Goal: Task Accomplishment & Management: Manage account settings

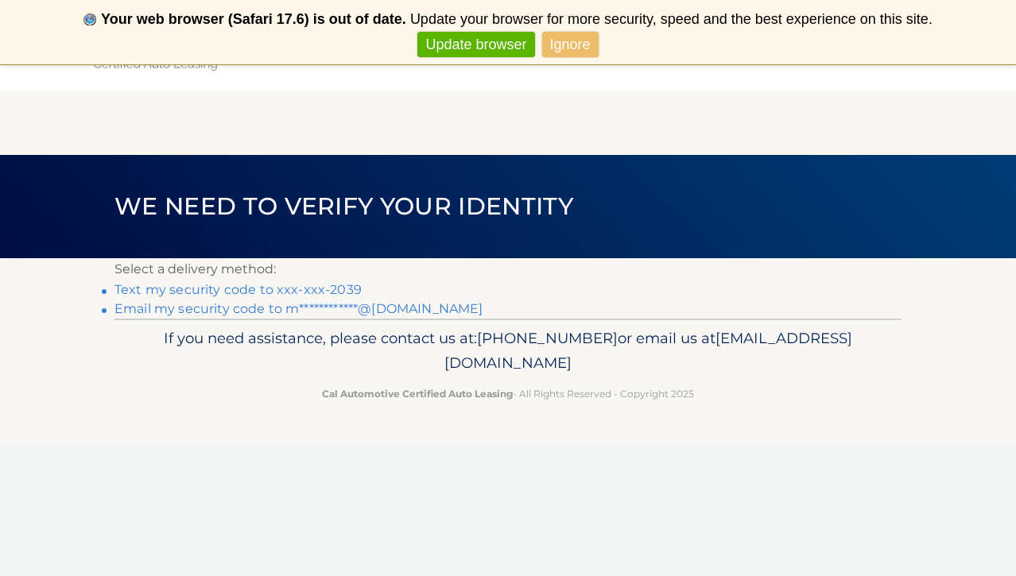
click at [214, 293] on link "Text my security code to xxx-xxx-2039" at bounding box center [237, 289] width 247 height 15
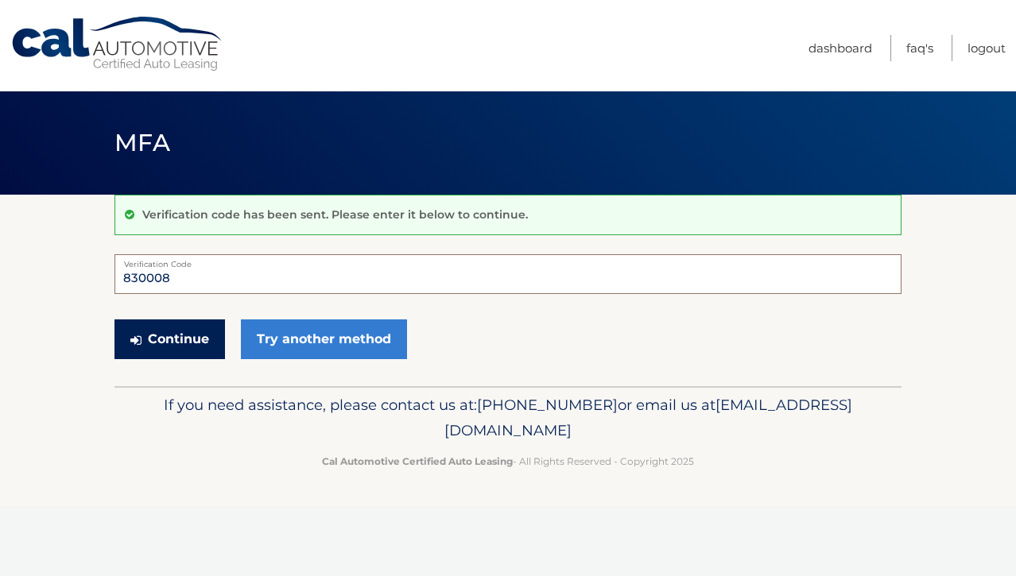
type input "830008"
click at [165, 333] on button "Continue" at bounding box center [169, 339] width 110 height 40
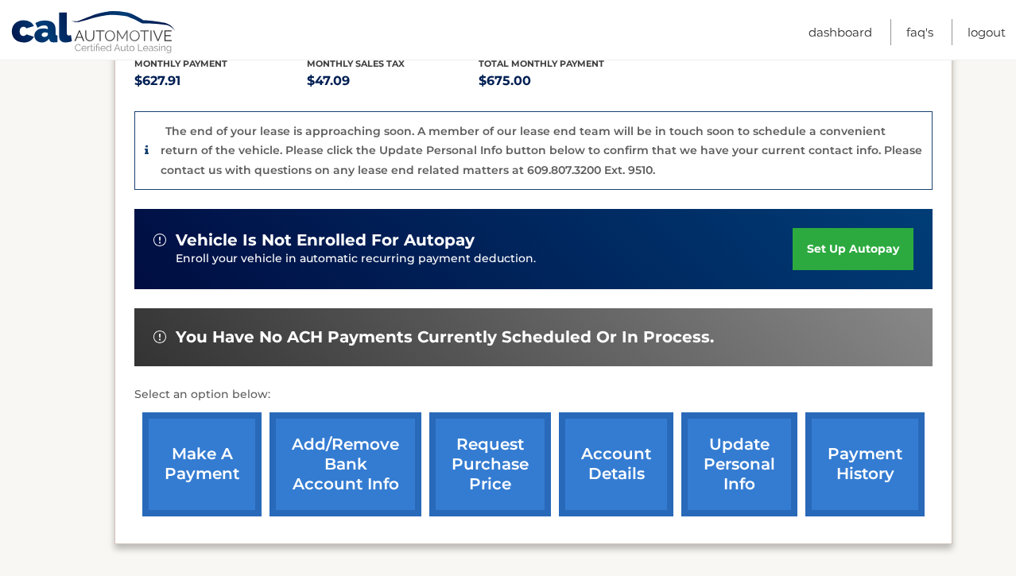
scroll to position [372, 0]
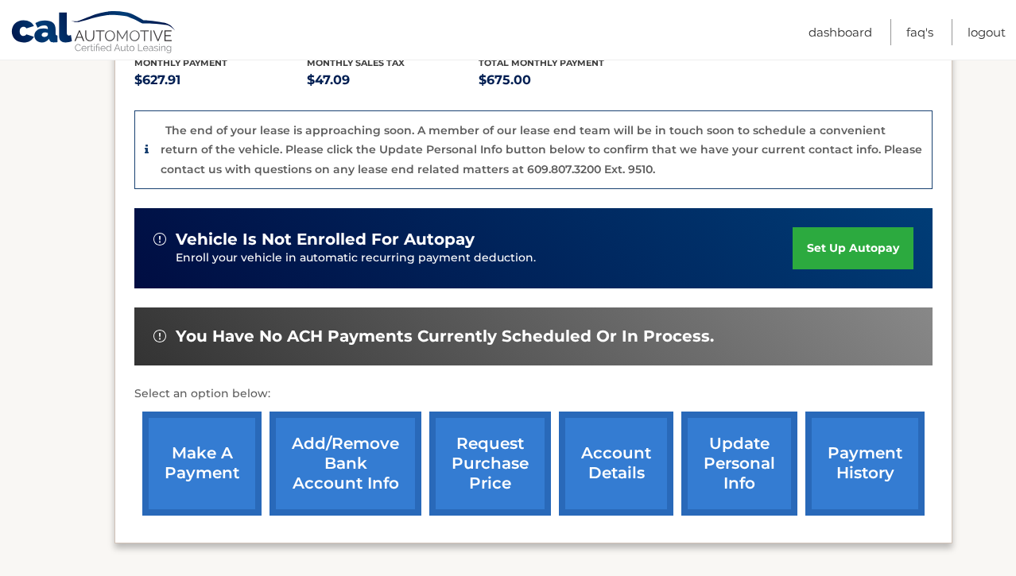
click at [220, 455] on link "make a payment" at bounding box center [201, 464] width 119 height 104
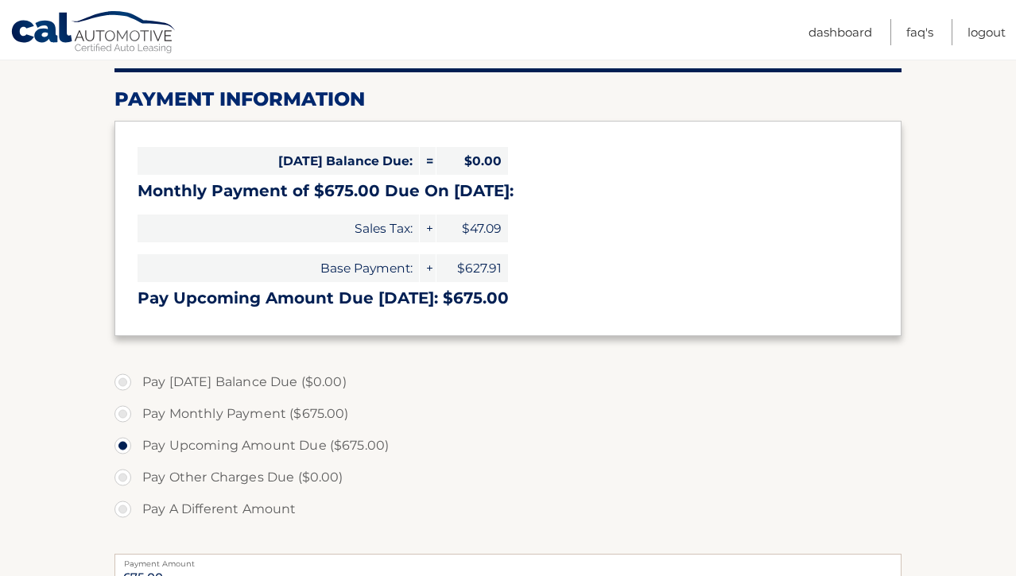
scroll to position [211, 0]
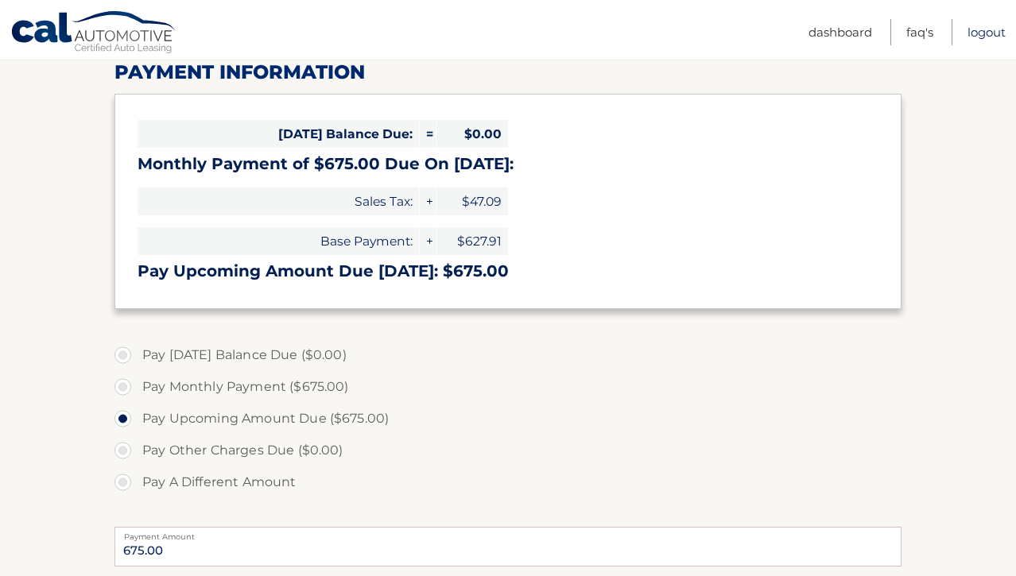
click at [978, 33] on link "Logout" at bounding box center [986, 32] width 38 height 26
